Goal: Task Accomplishment & Management: Manage account settings

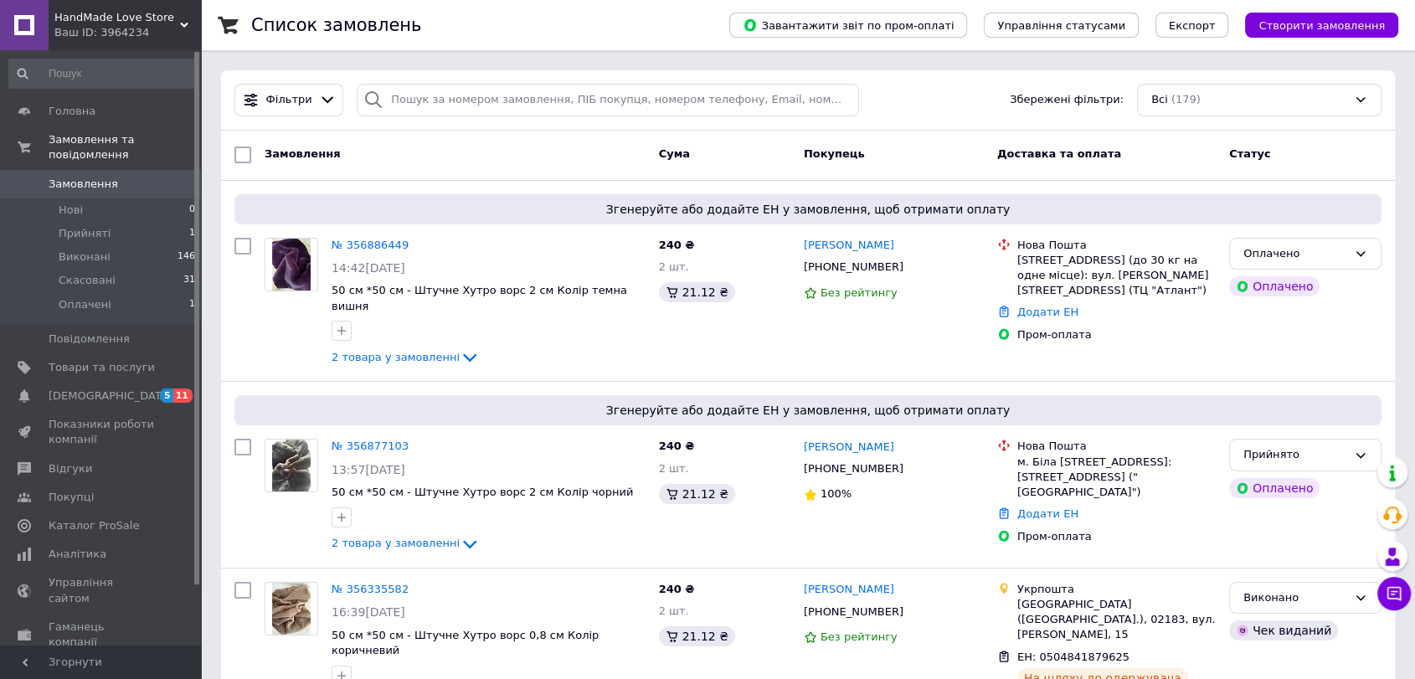
click at [123, 23] on span "HandMade Love Store" at bounding box center [117, 17] width 126 height 15
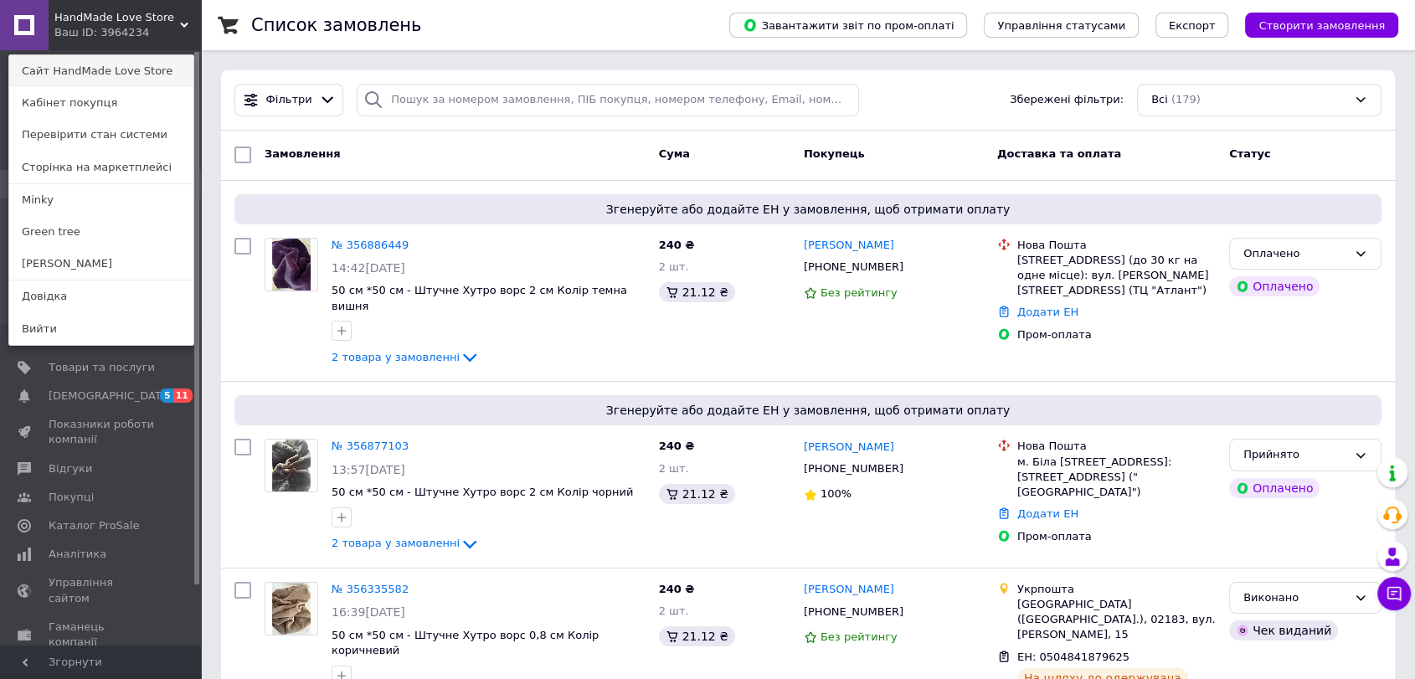
click at [127, 80] on link "Сайт HandMade Love Store" at bounding box center [101, 71] width 184 height 32
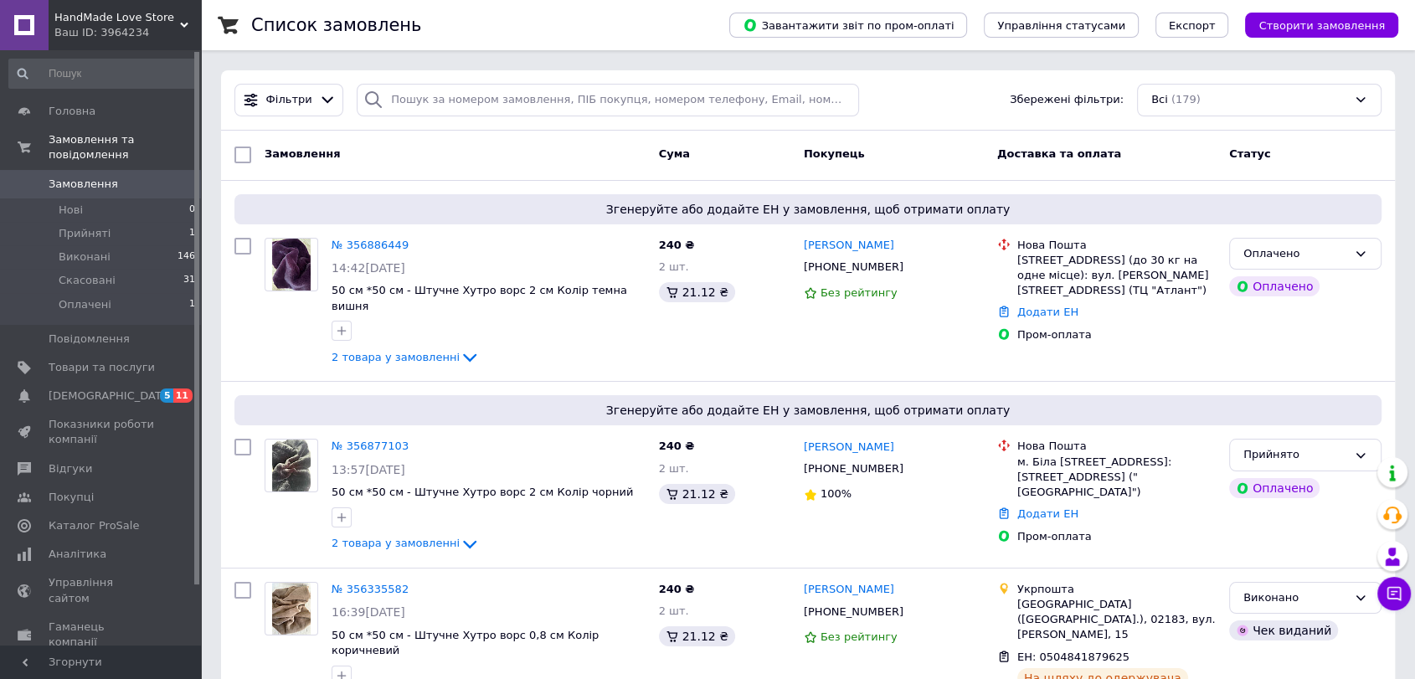
click at [29, 14] on link at bounding box center [24, 25] width 49 height 50
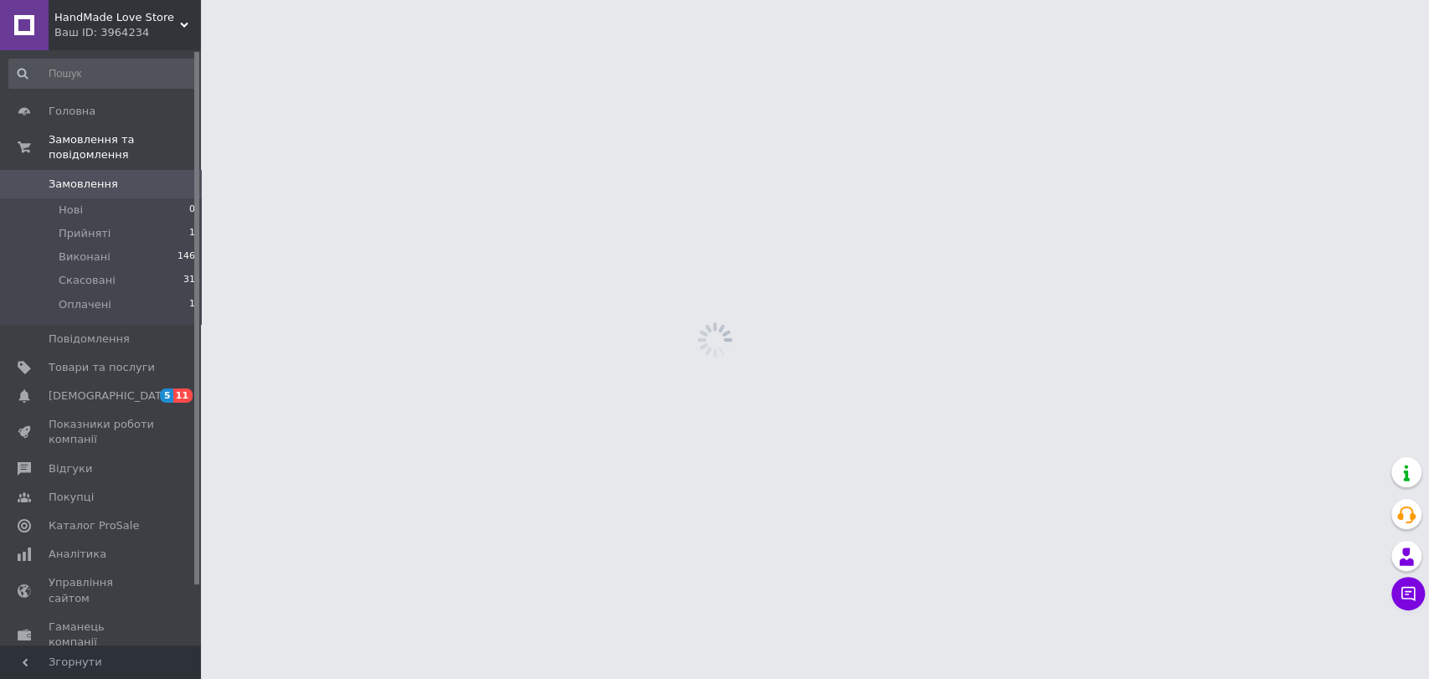
click at [183, 28] on icon at bounding box center [184, 25] width 8 height 8
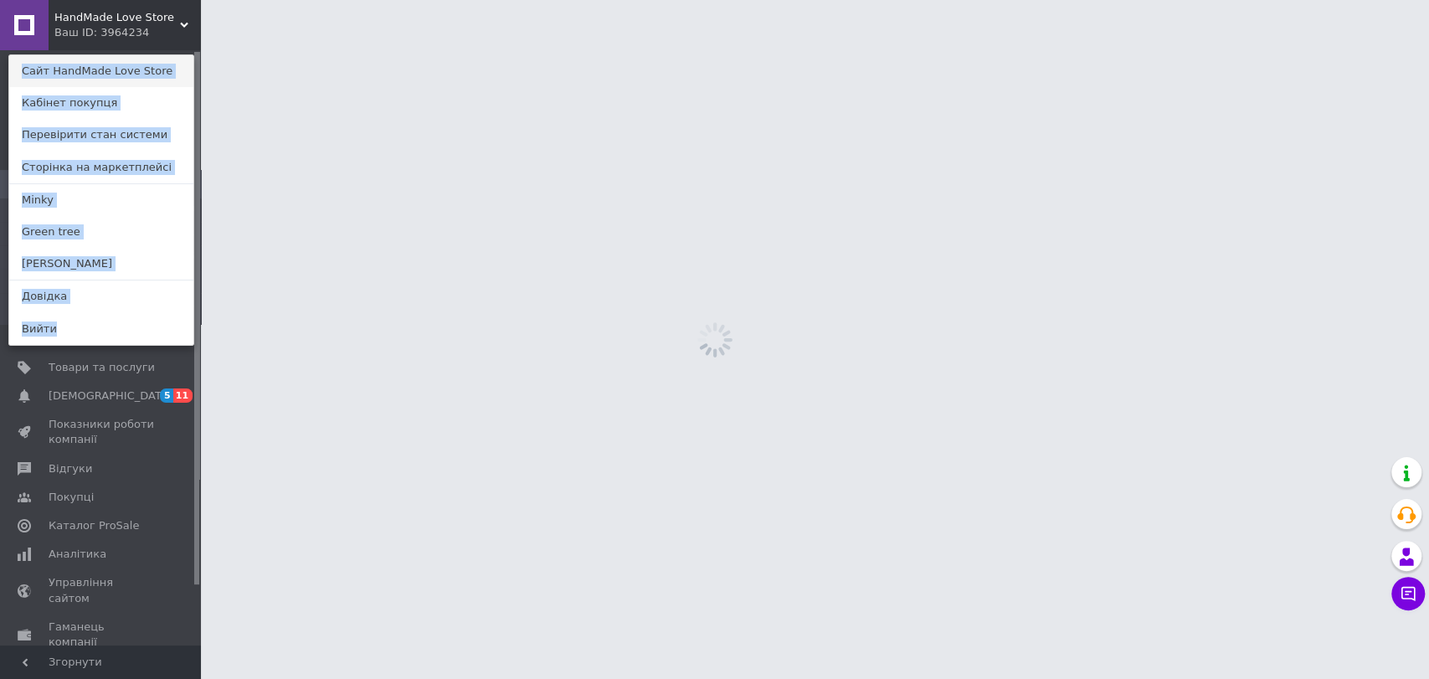
click at [156, 66] on link "Сайт HandMade Love Store" at bounding box center [101, 71] width 184 height 32
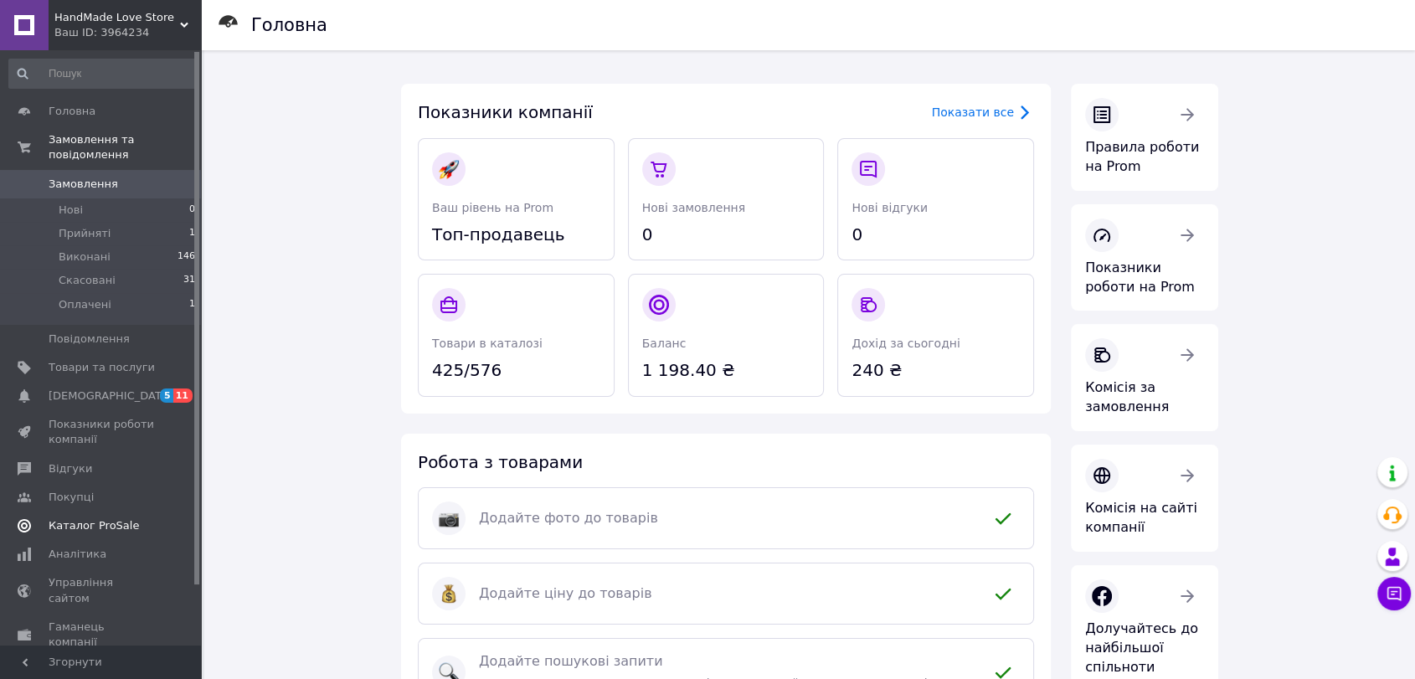
click at [121, 518] on span "Каталог ProSale" at bounding box center [94, 525] width 90 height 15
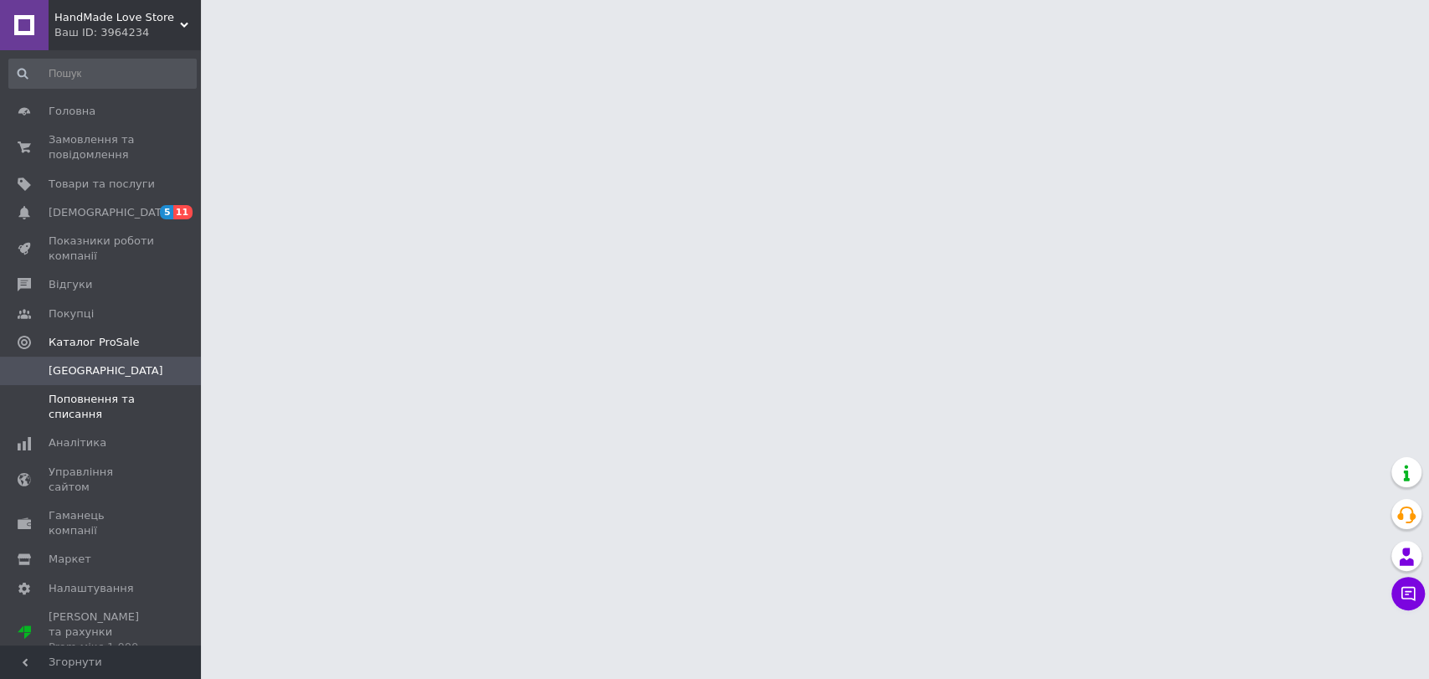
click at [90, 399] on span "Поповнення та списання" at bounding box center [102, 407] width 106 height 30
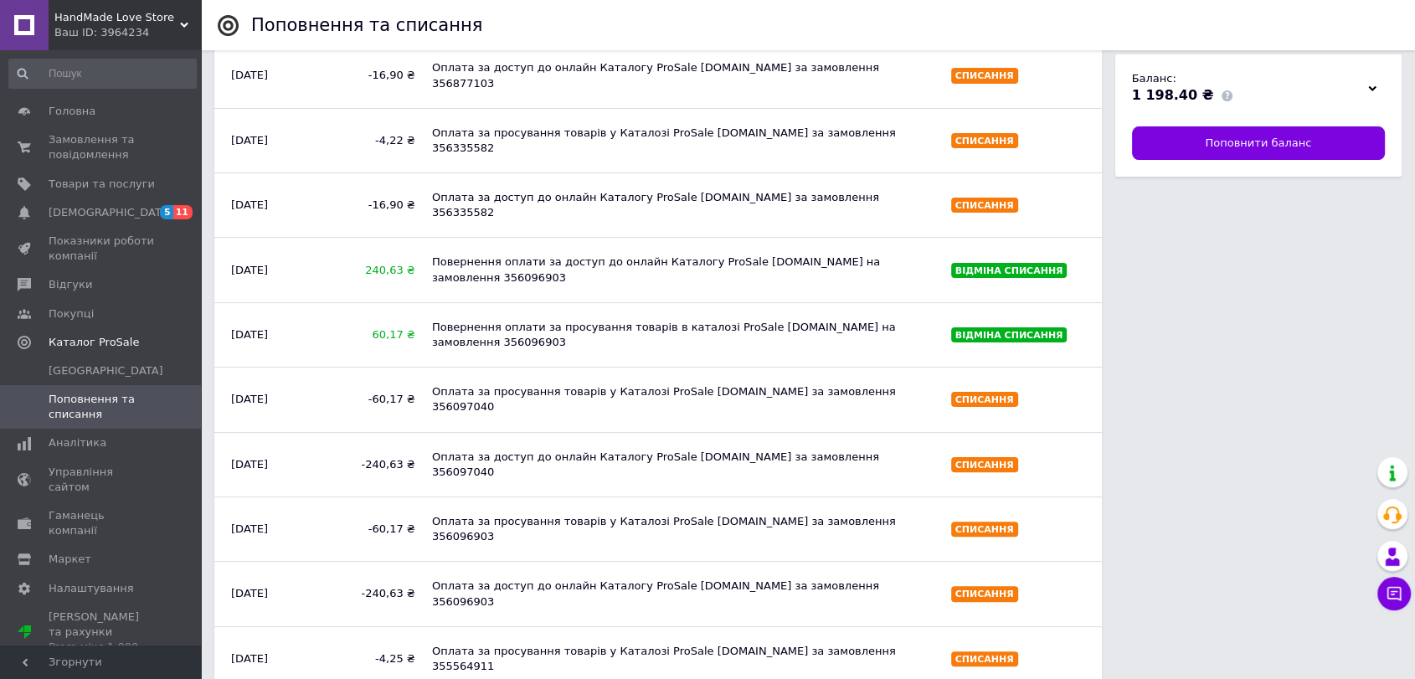
scroll to position [548, 0]
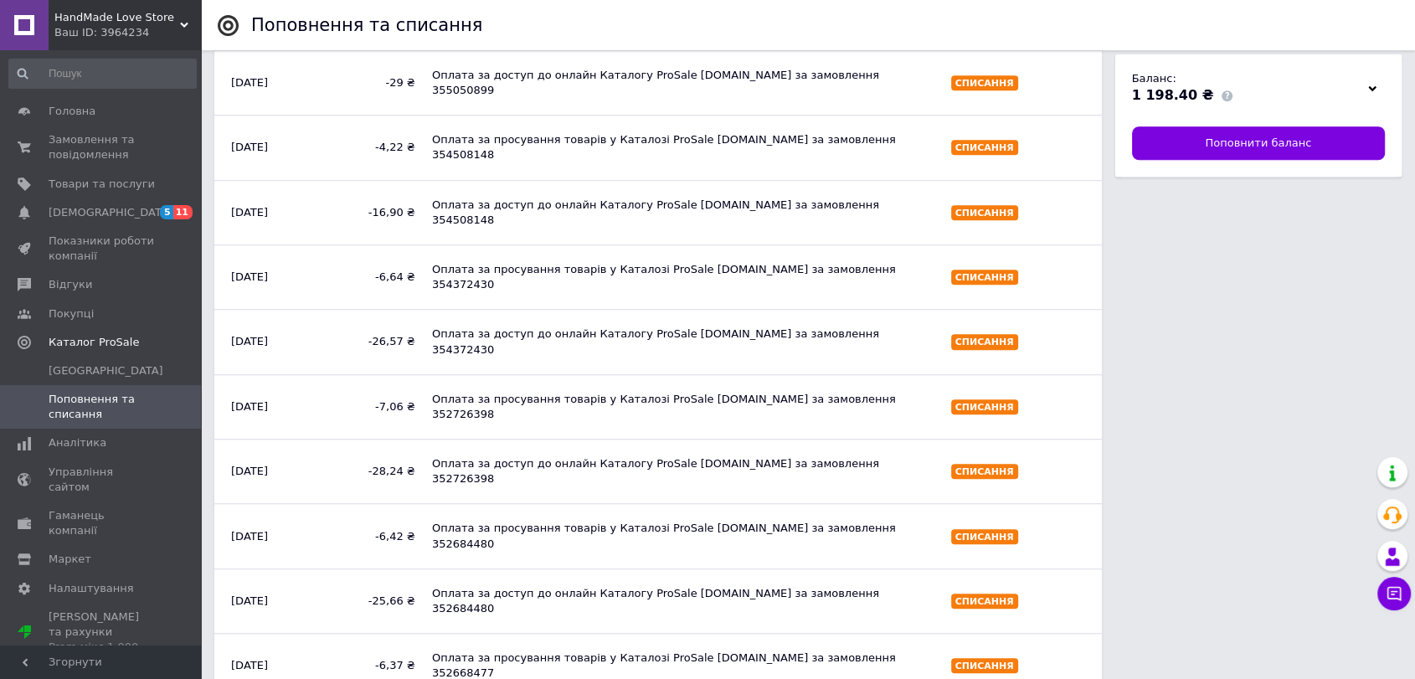
scroll to position [1537, 0]
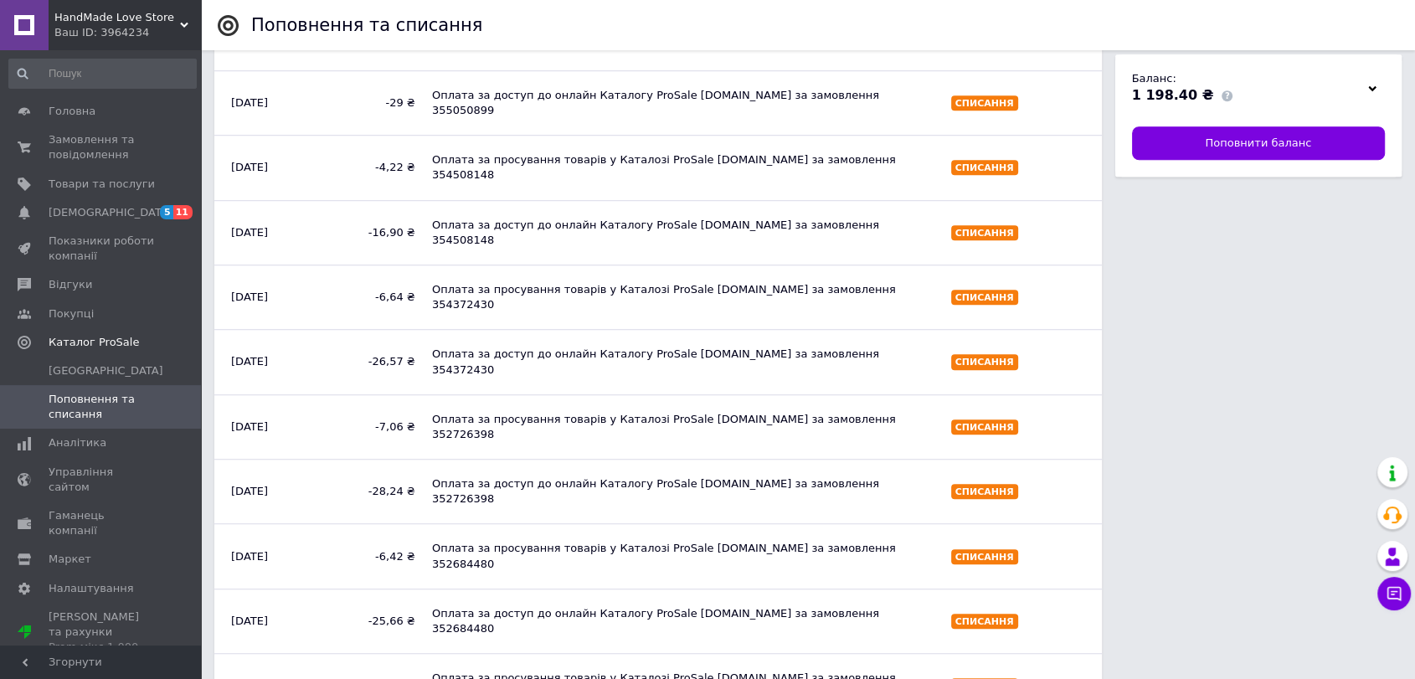
scroll to position [1116, 0]
